Goal: Task Accomplishment & Management: Use online tool/utility

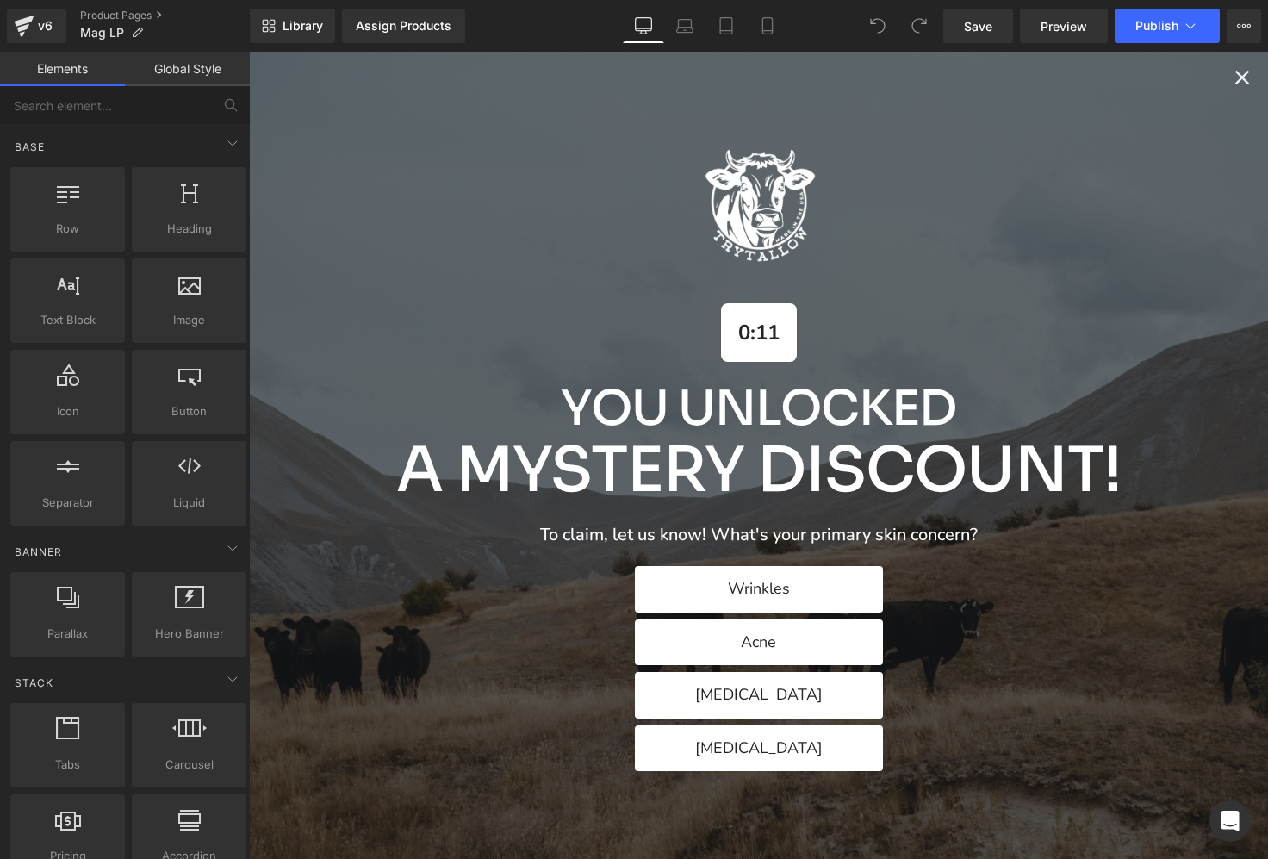
click at [1240, 87] on icon "Close popup" at bounding box center [1243, 77] width 24 height 24
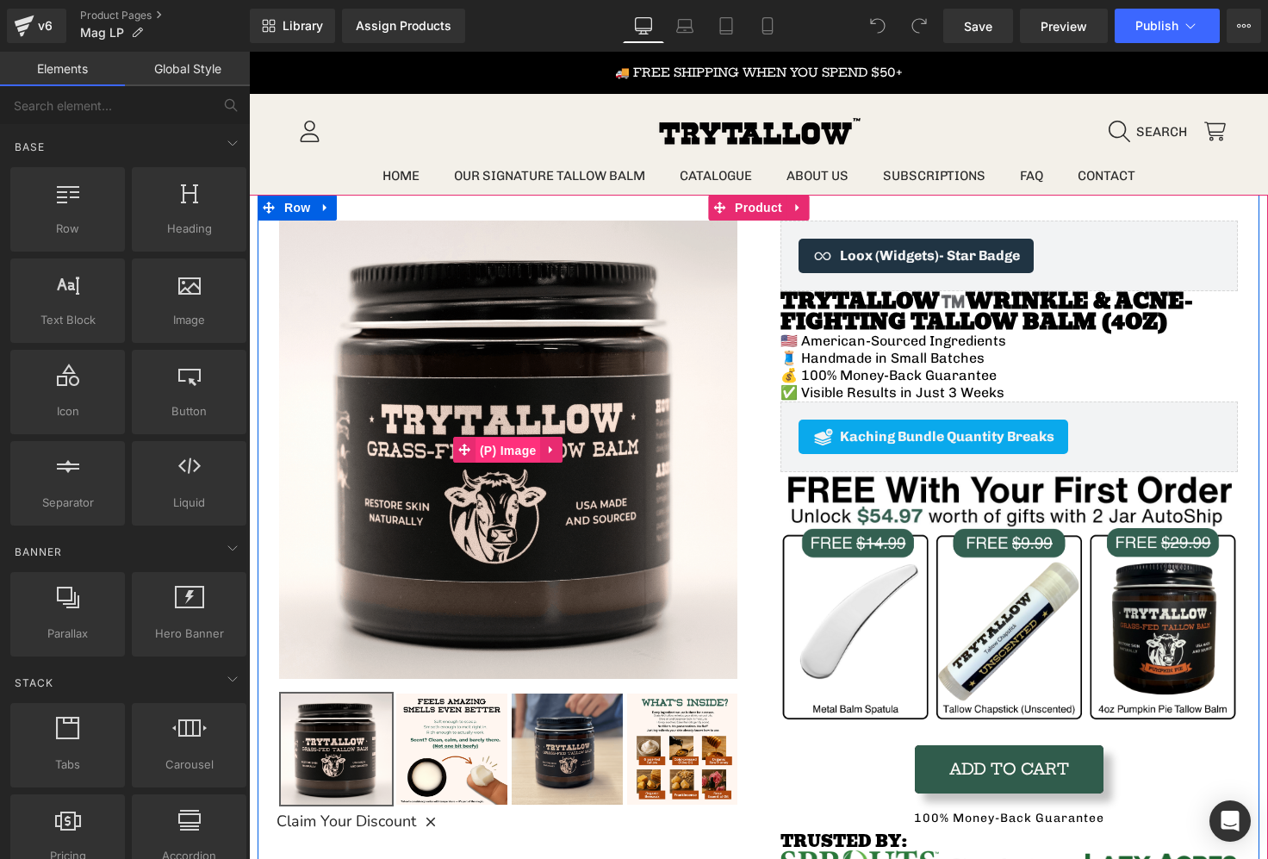
click at [498, 449] on span "(P) Image" at bounding box center [508, 451] width 65 height 26
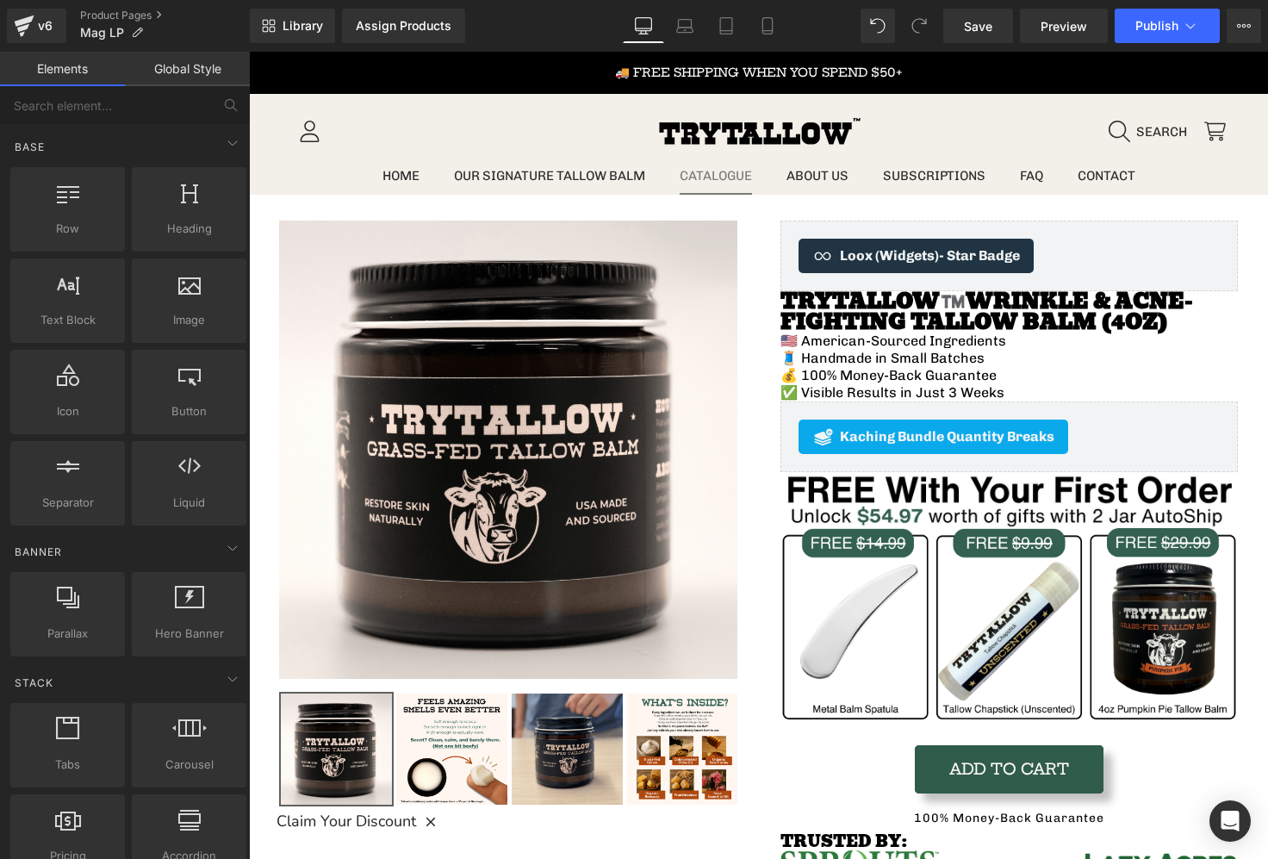
click at [736, 194] on link "Catalogue" at bounding box center [716, 177] width 107 height 38
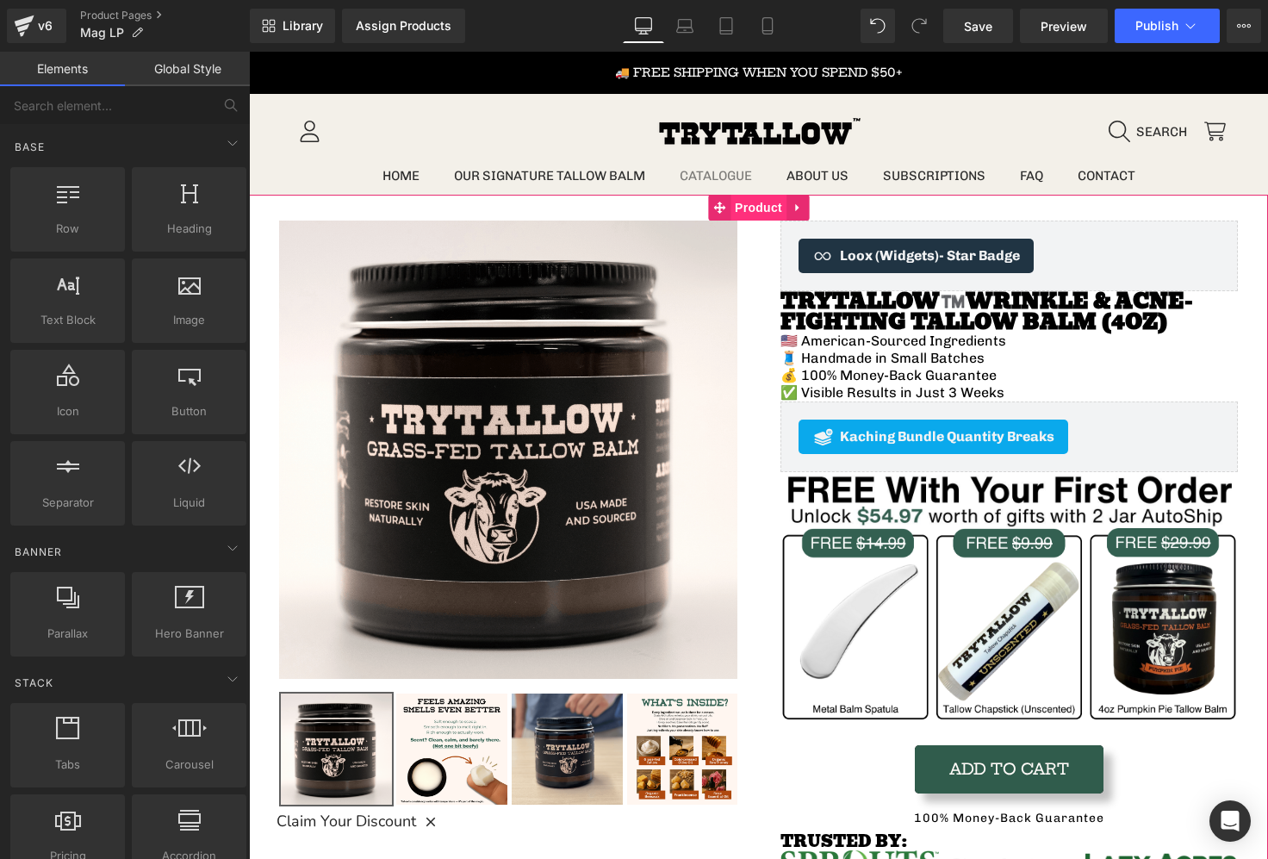
click at [744, 204] on span "Product" at bounding box center [759, 208] width 56 height 26
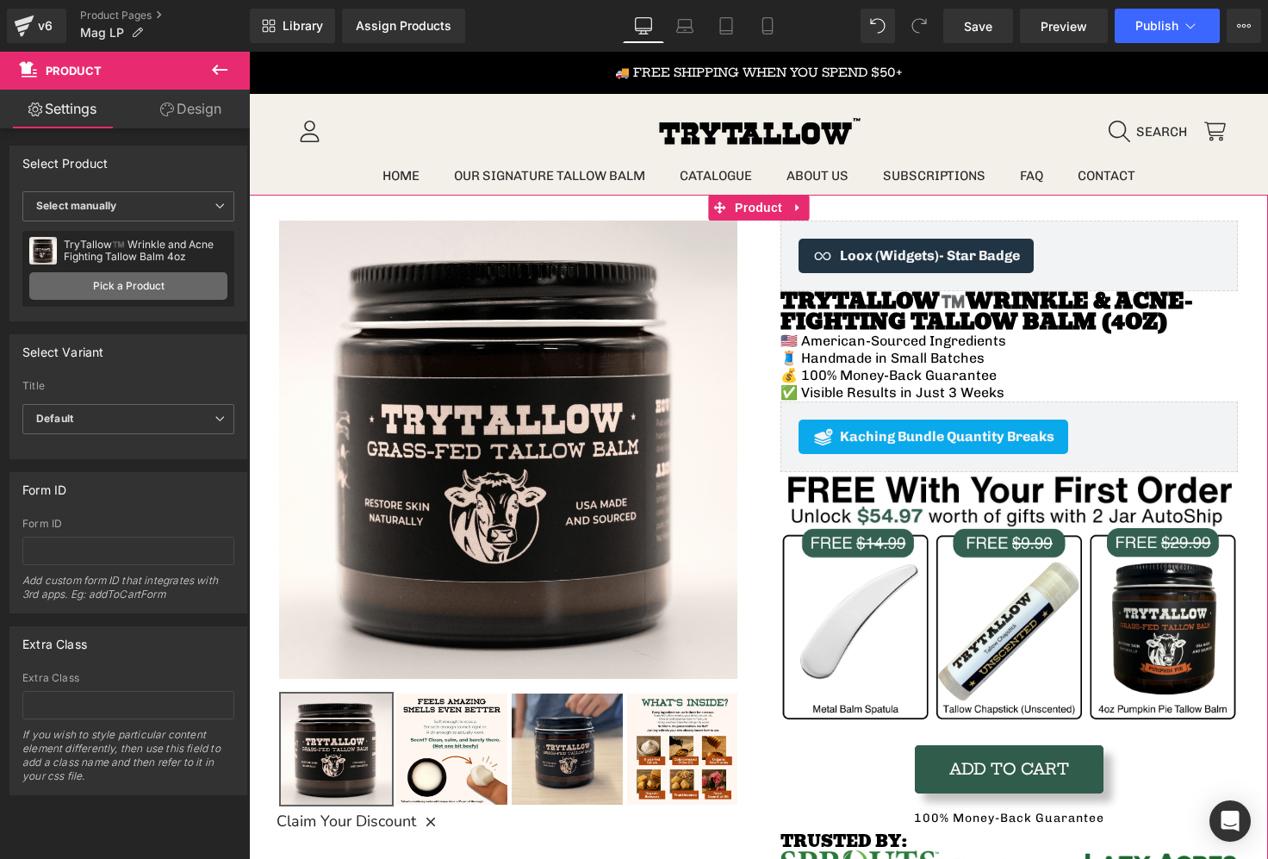
click at [136, 285] on link "Pick a Product" at bounding box center [128, 286] width 198 height 28
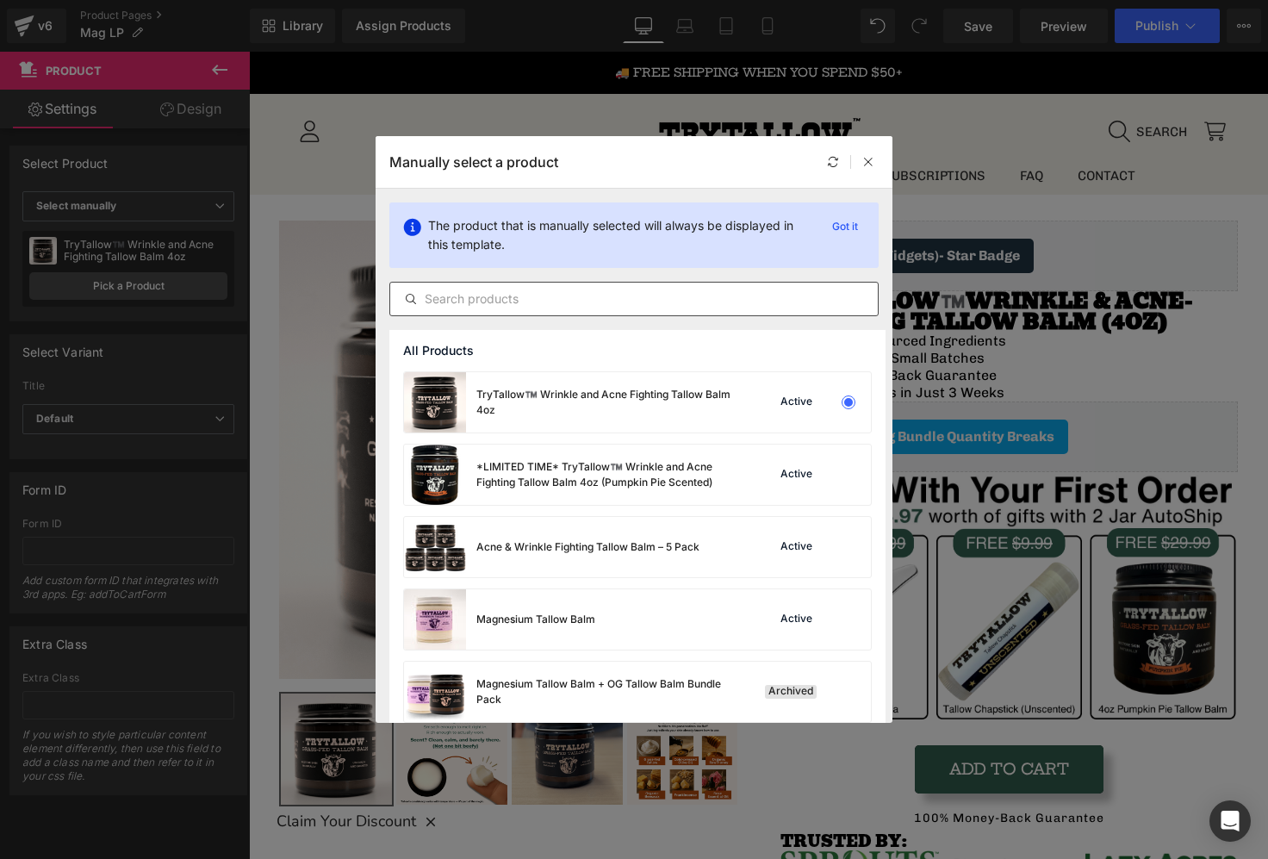
click at [583, 302] on input "text" at bounding box center [634, 299] width 488 height 21
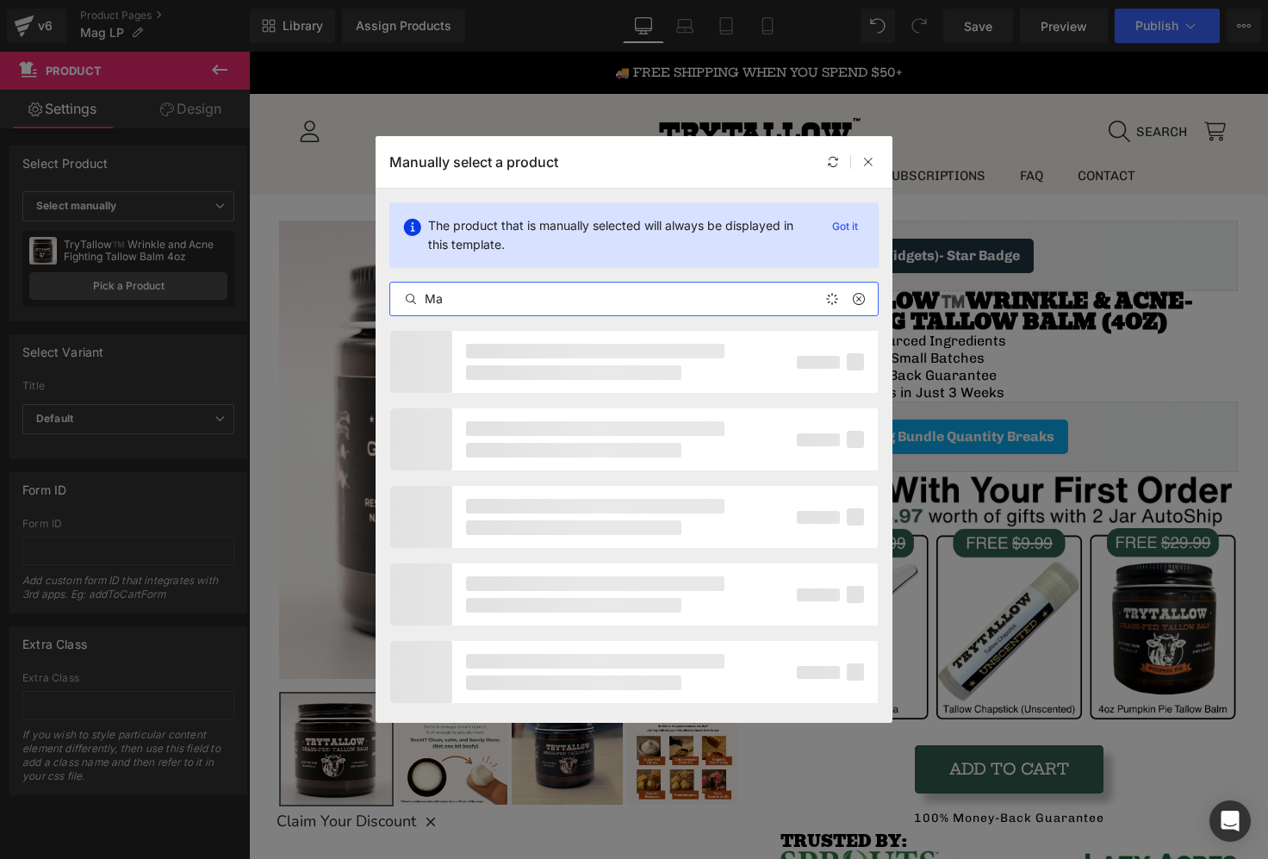
type input "Mag"
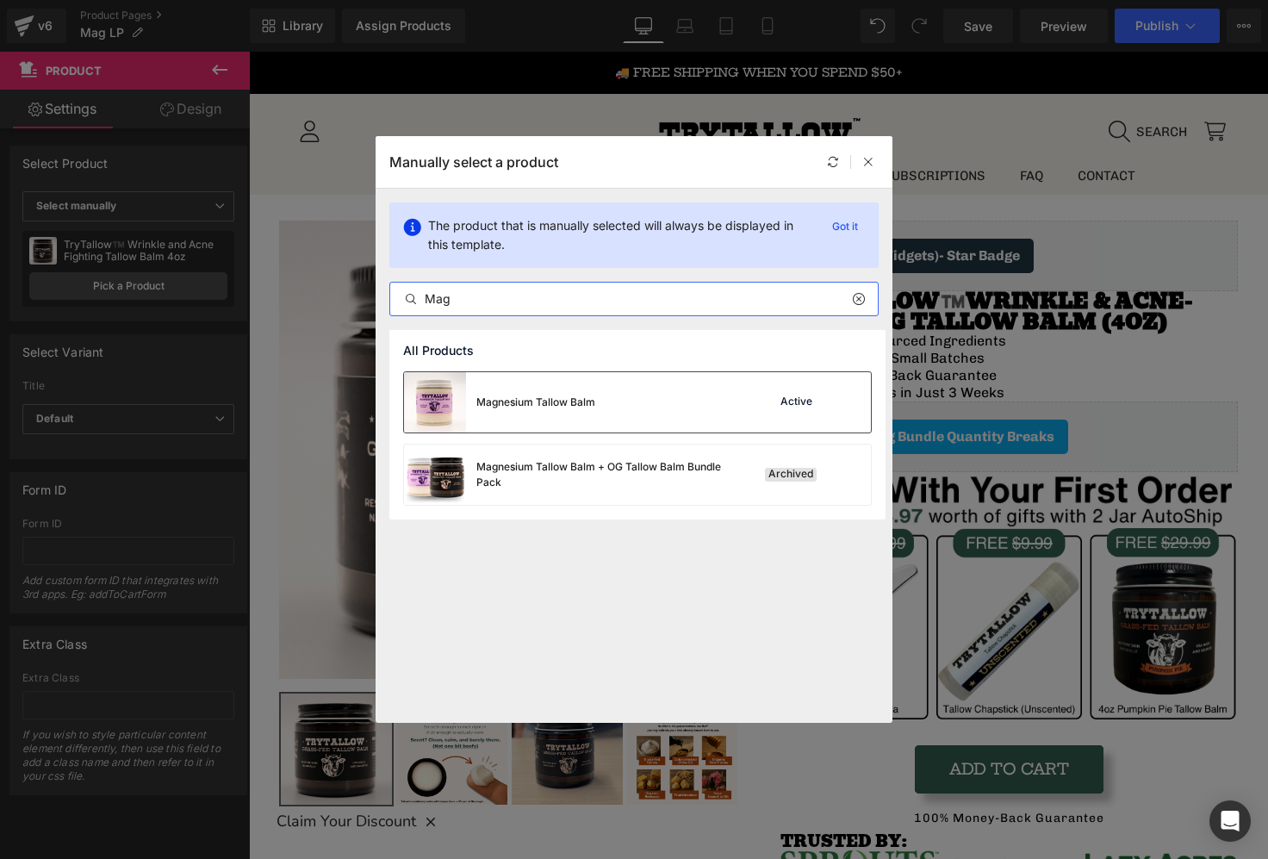
click at [630, 410] on div "Magnesium Tallow Balm Active" at bounding box center [637, 402] width 467 height 60
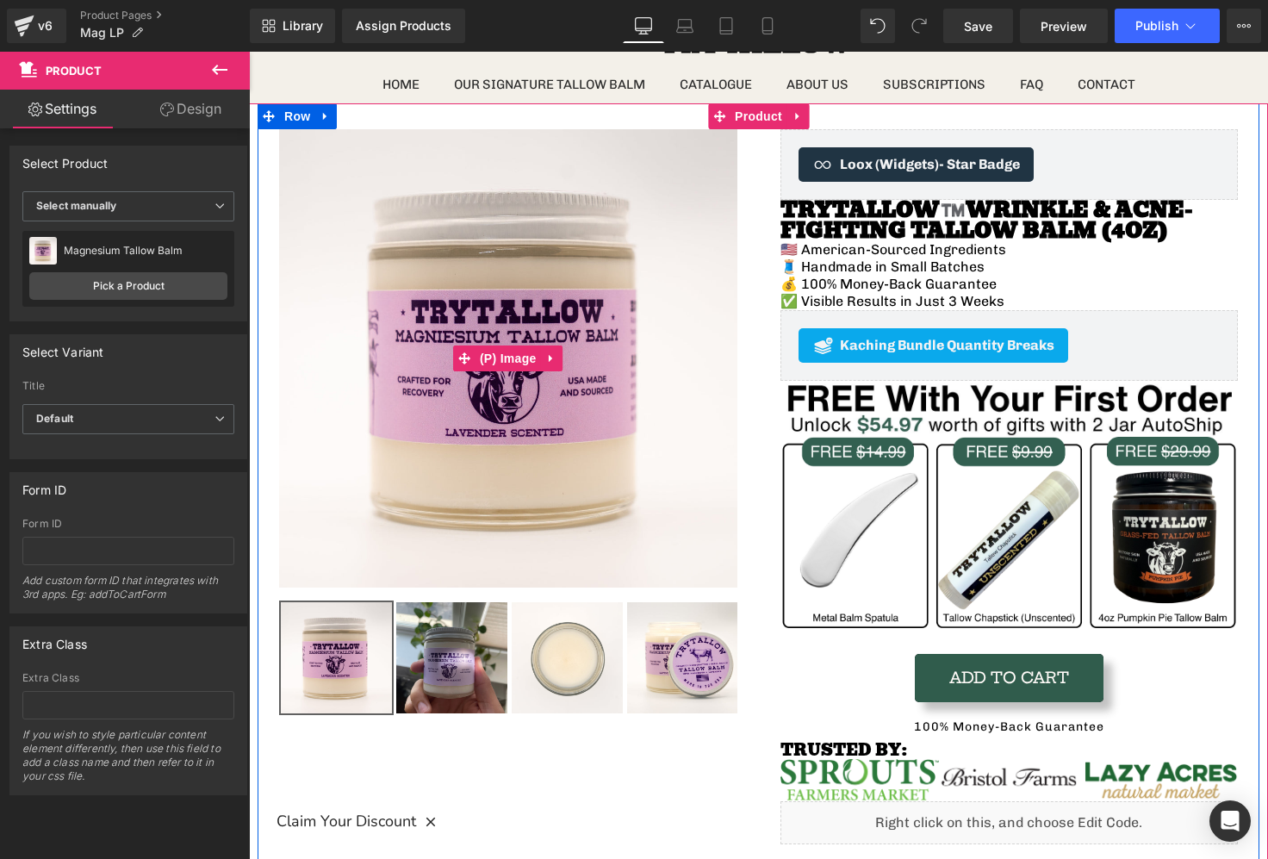
scroll to position [95, 0]
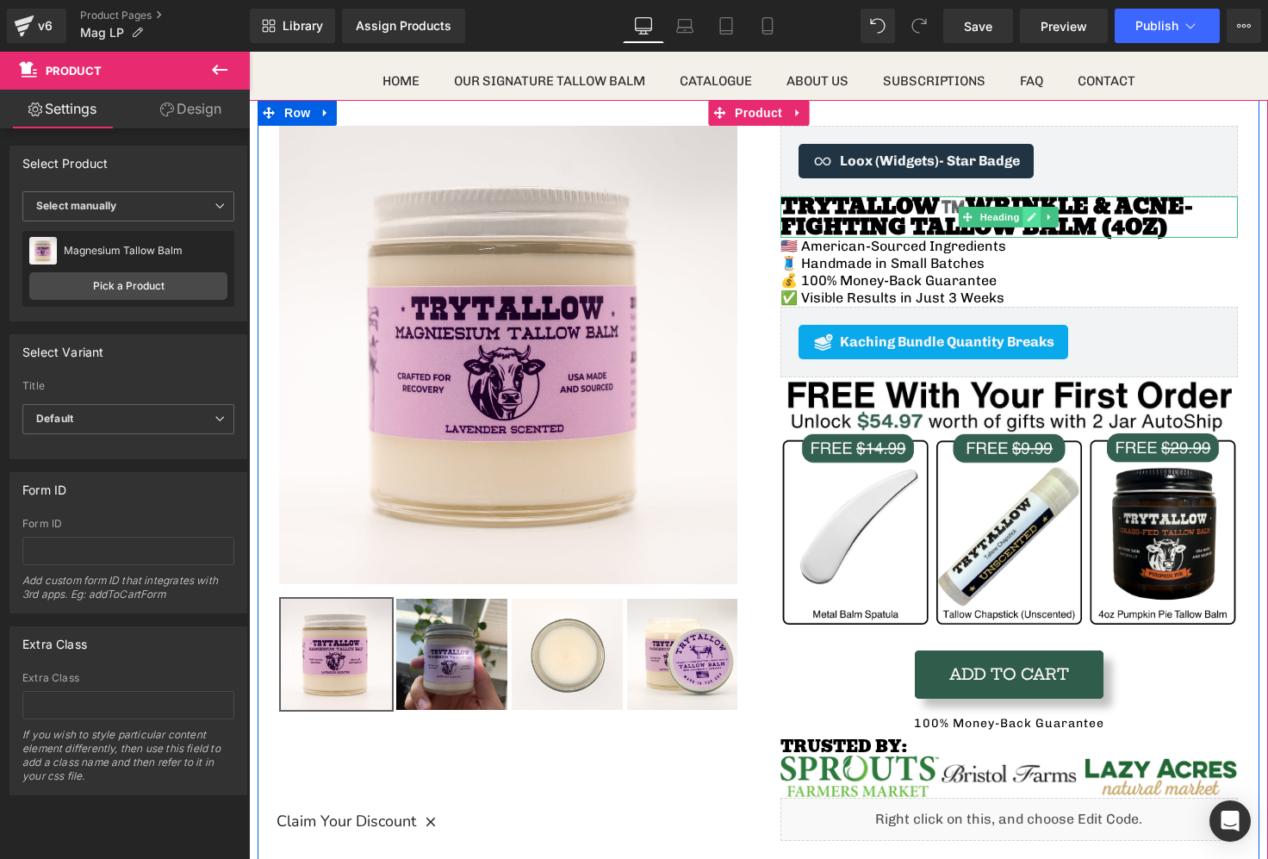
click at [1033, 216] on icon at bounding box center [1032, 218] width 9 height 9
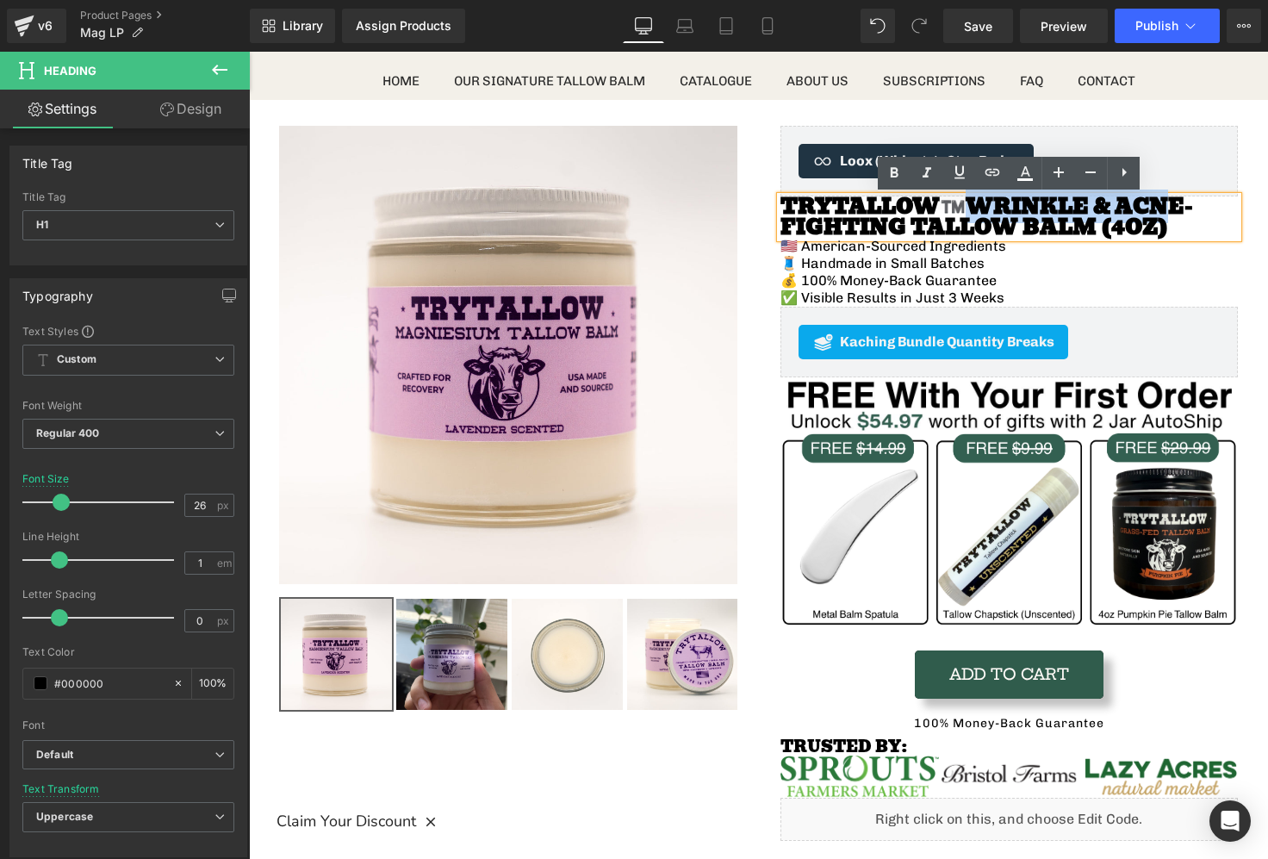
drag, startPoint x: 987, startPoint y: 204, endPoint x: 1109, endPoint y: 206, distance: 122.4
click at [1109, 206] on span "Wrinkle & Acne-Fighting Tallow Balm (4oz)" at bounding box center [987, 217] width 413 height 54
click at [685, 655] on img at bounding box center [682, 654] width 111 height 111
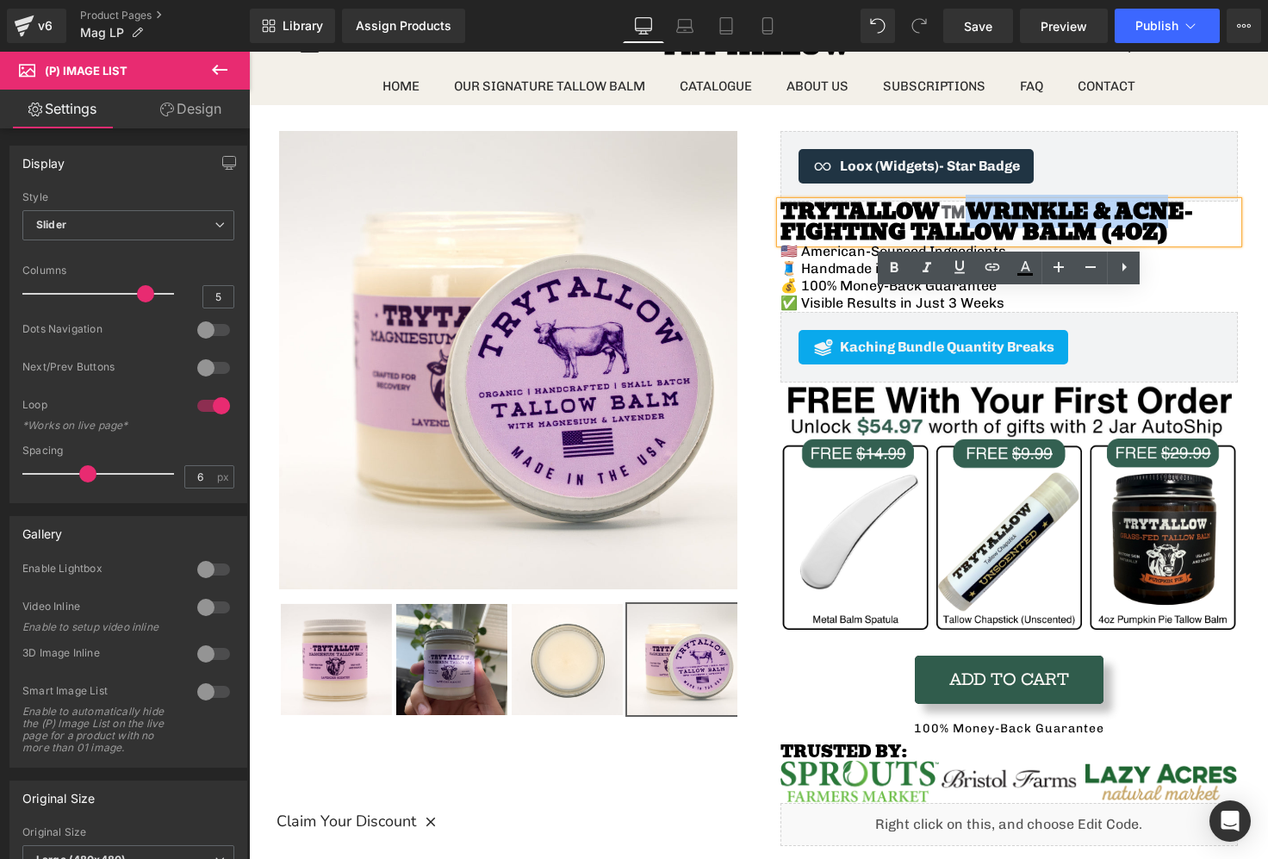
scroll to position [0, 0]
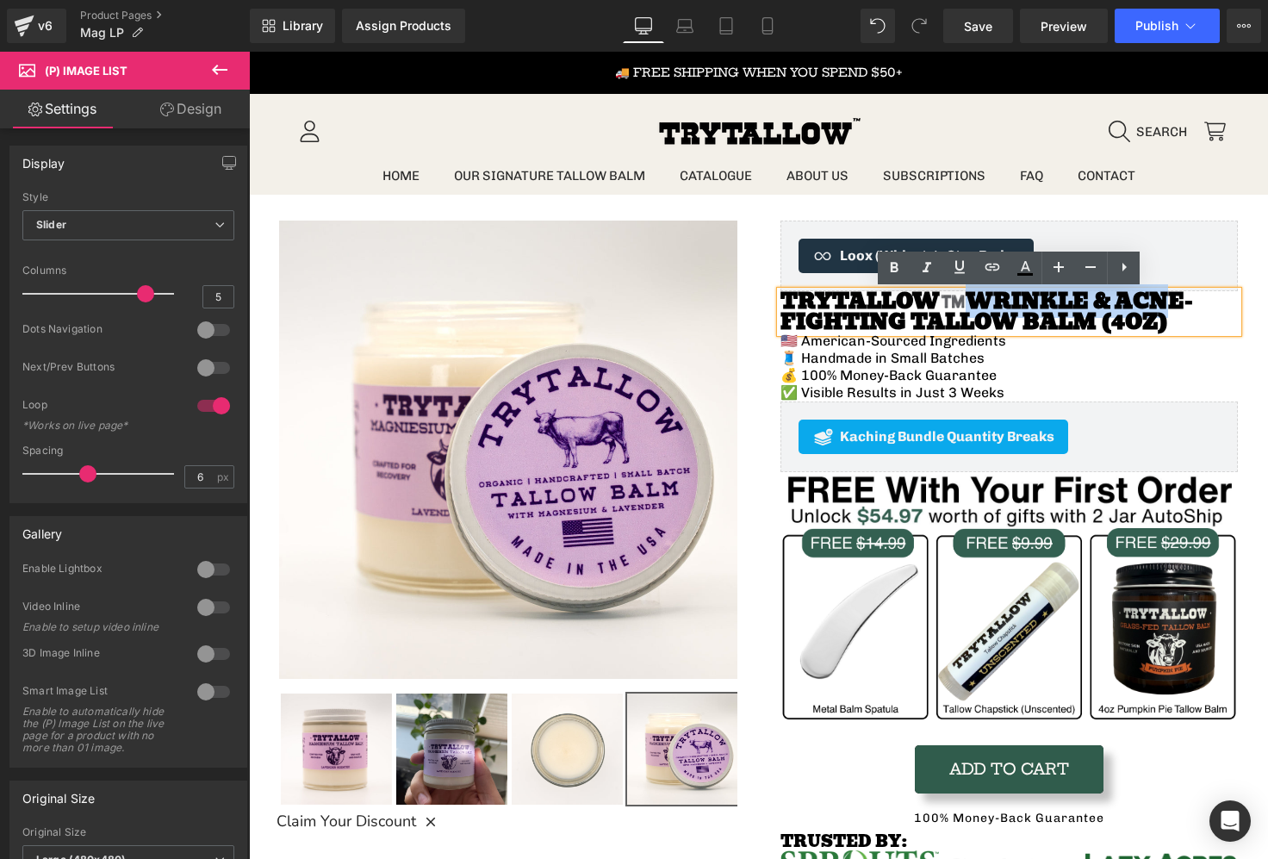
click at [810, 392] on p "✅ Visible Results in Just 3 Weeks" at bounding box center [1010, 392] width 458 height 17
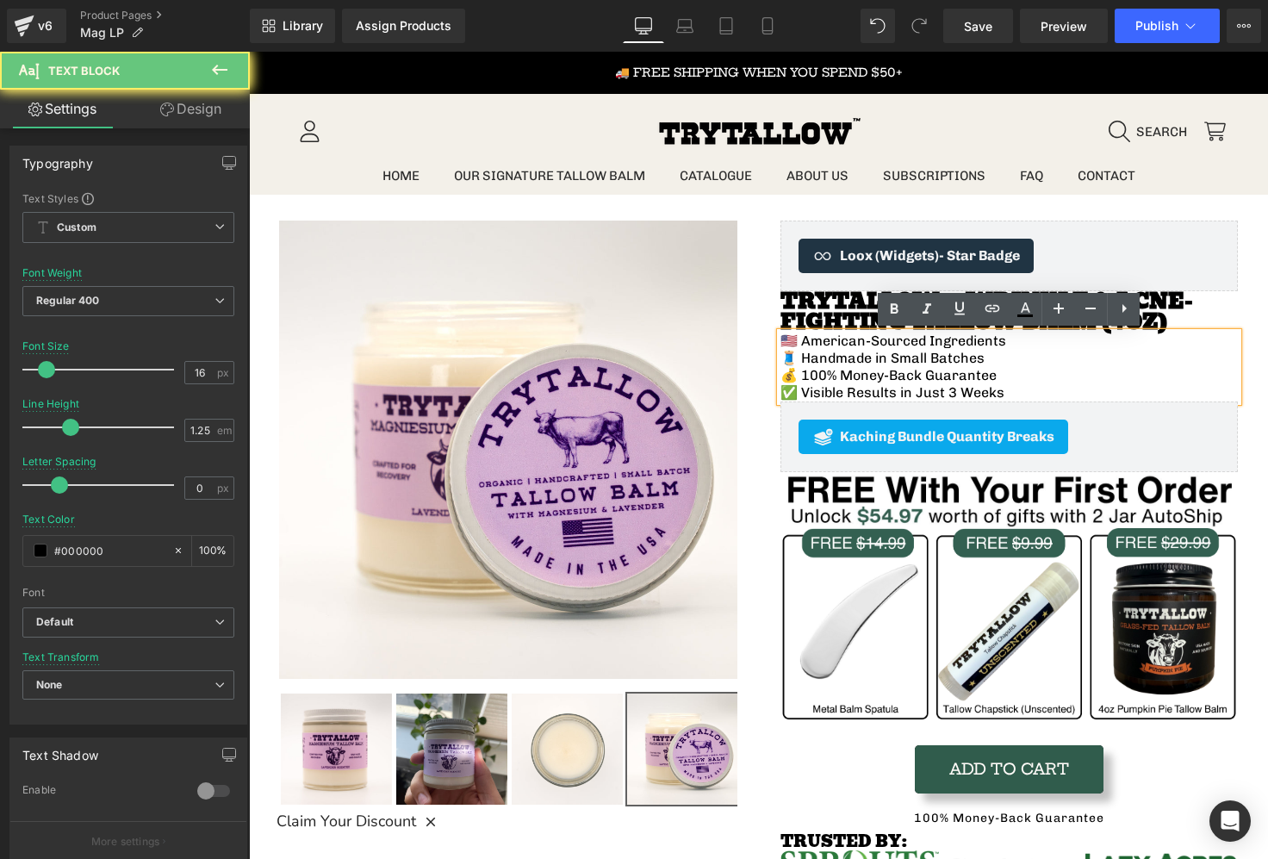
click at [841, 392] on p "✅ Visible Results in Just 3 Weeks" at bounding box center [1010, 392] width 458 height 17
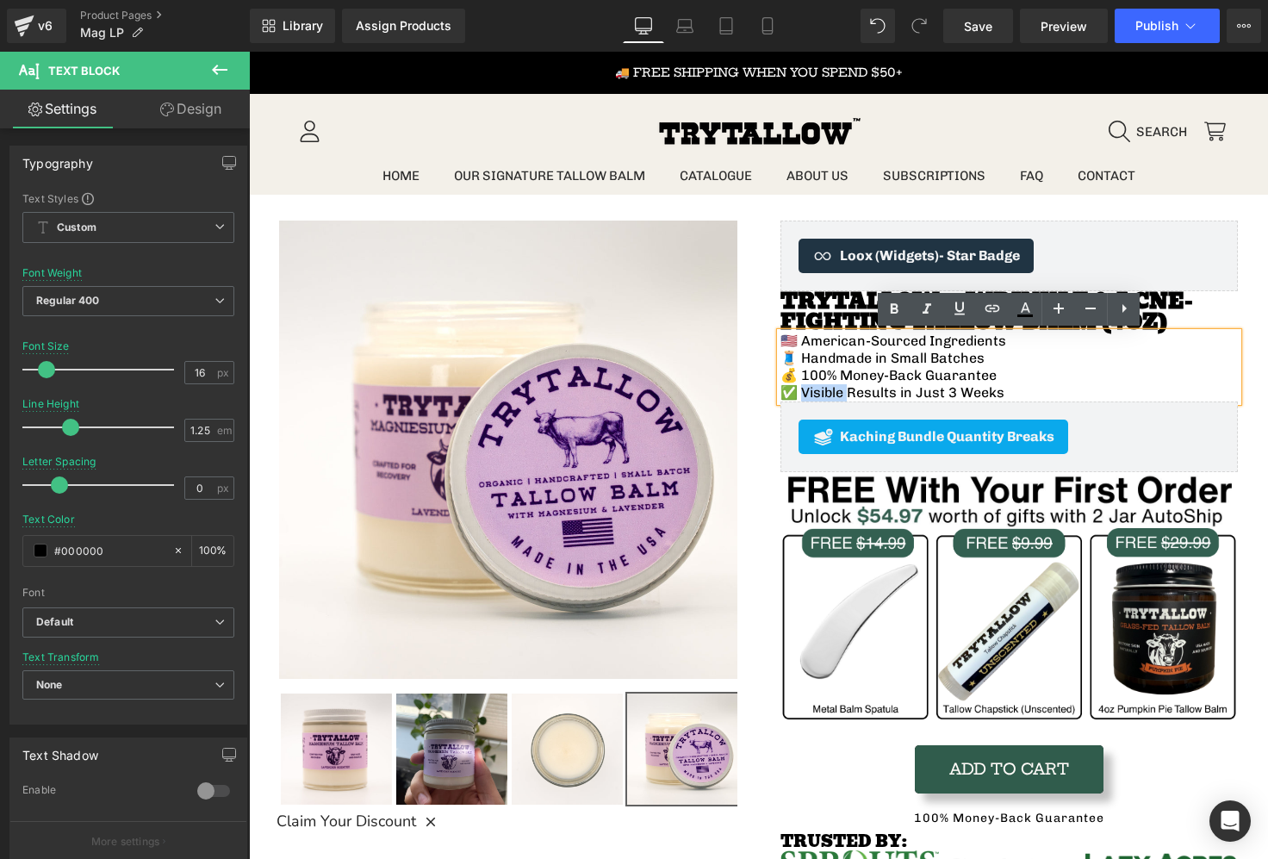
drag, startPoint x: 799, startPoint y: 393, endPoint x: 844, endPoint y: 393, distance: 44.8
click at [844, 393] on p "✅ Visible Results in Just 3 Weeks" at bounding box center [1010, 392] width 458 height 17
drag, startPoint x: 848, startPoint y: 394, endPoint x: 956, endPoint y: 396, distance: 107.7
click at [956, 396] on p "✅ Results in Just 3 Weeks" at bounding box center [1010, 392] width 458 height 17
